Goal: Task Accomplishment & Management: Manage account settings

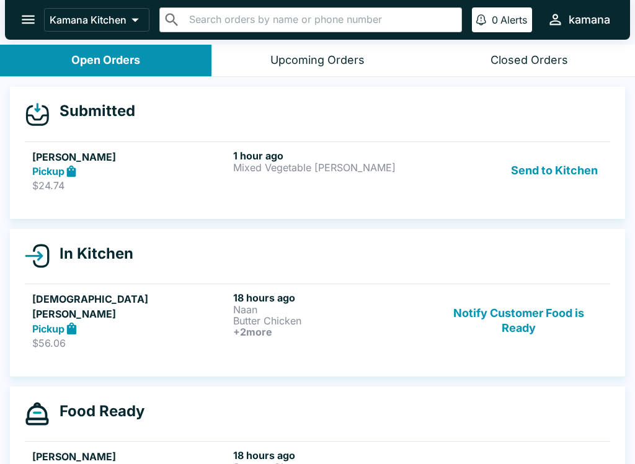
scroll to position [9, 0]
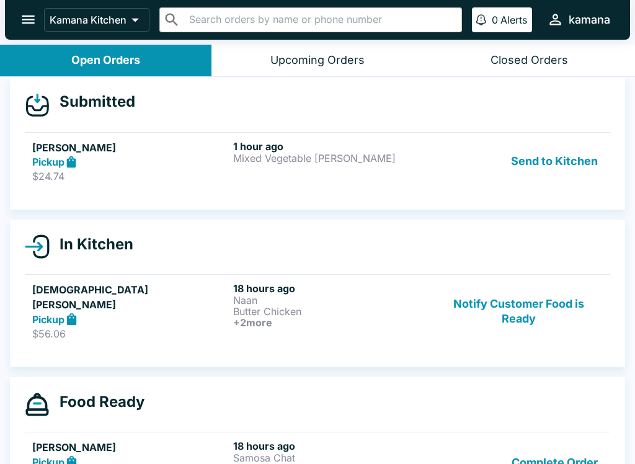
click at [583, 163] on button "Send to Kitchen" at bounding box center [554, 161] width 97 height 43
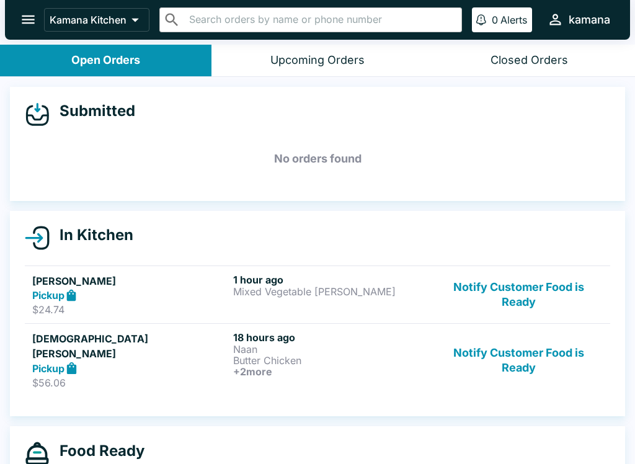
click at [347, 297] on div "1 hour ago Mixed Vegetable [PERSON_NAME]" at bounding box center [331, 295] width 196 height 43
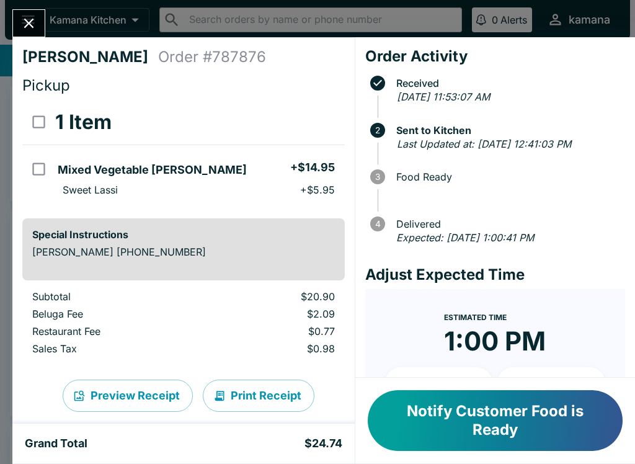
click at [530, 24] on div "[PERSON_NAME] Order # 787876 Pickup 1 Item Mixed Vegetable [PERSON_NAME] + $14.…" at bounding box center [317, 232] width 635 height 464
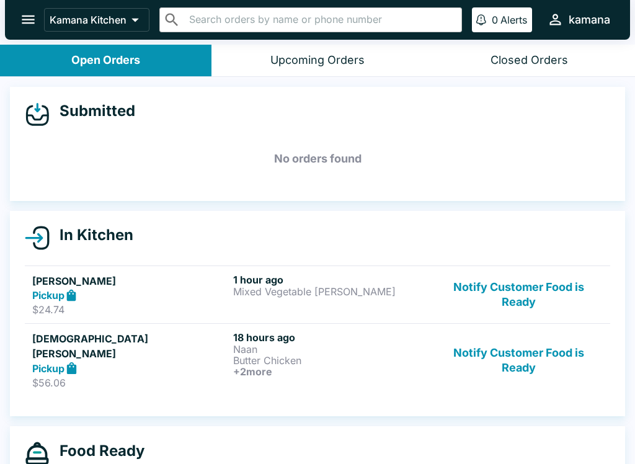
click at [270, 357] on p "Butter Chicken" at bounding box center [331, 360] width 196 height 11
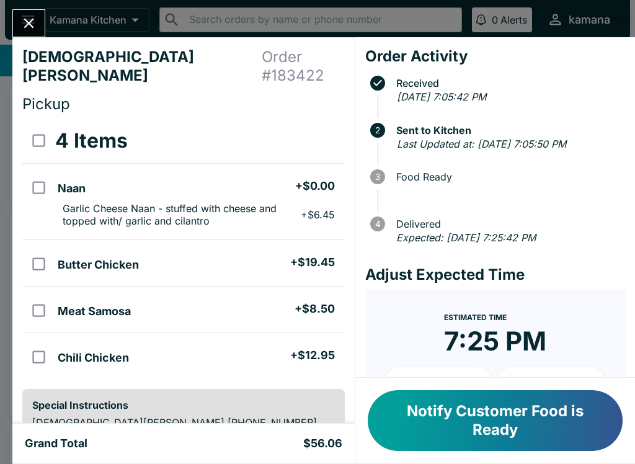
click at [34, 19] on icon "Close" at bounding box center [28, 23] width 17 height 17
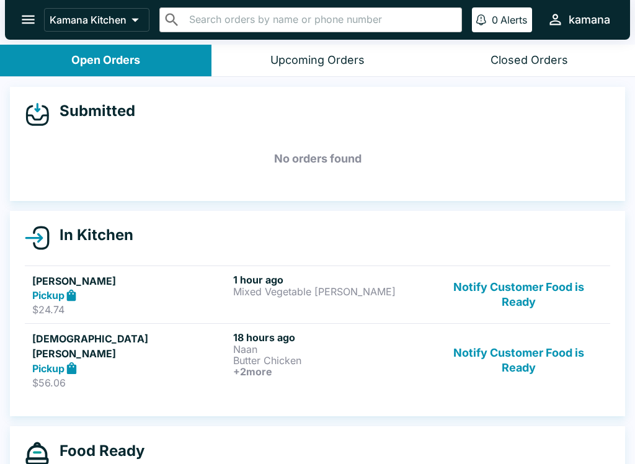
click at [510, 344] on button "Notify Customer Food is Ready" at bounding box center [519, 360] width 168 height 58
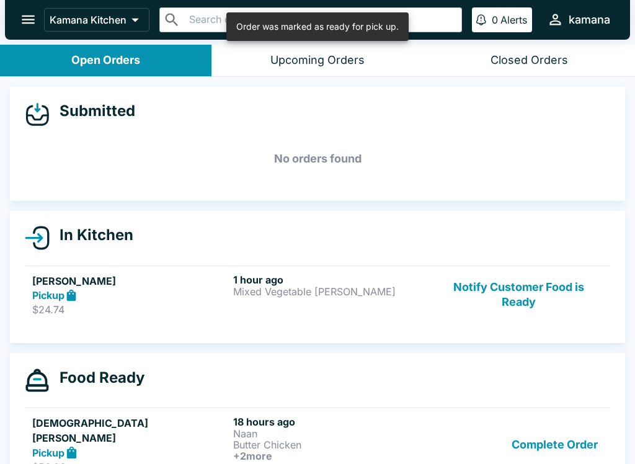
click at [508, 279] on button "Notify Customer Food is Ready" at bounding box center [519, 295] width 168 height 43
